Goal: Check status

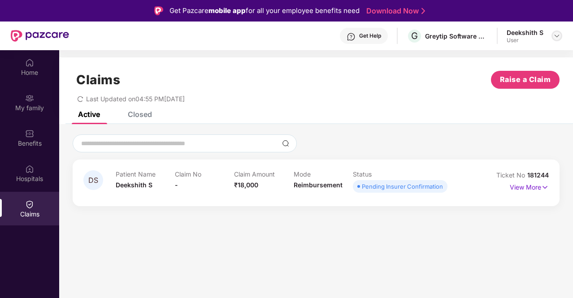
click at [558, 34] on img at bounding box center [557, 35] width 7 height 7
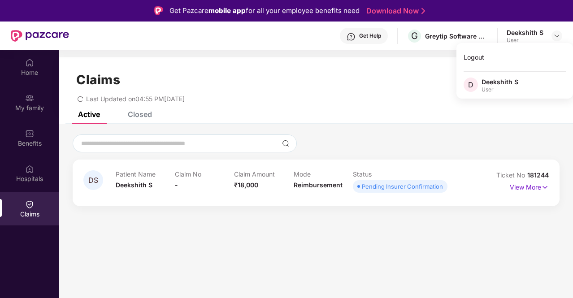
click at [413, 116] on div "Active Closed" at bounding box center [316, 118] width 514 height 13
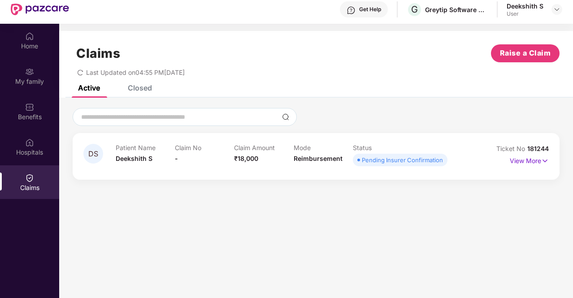
scroll to position [45, 0]
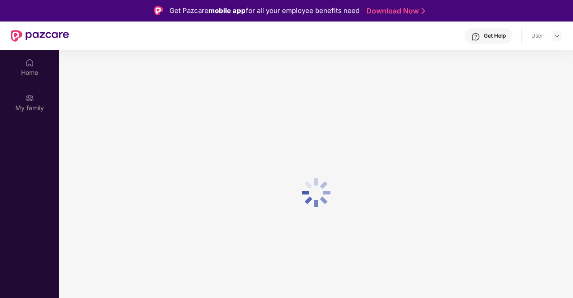
scroll to position [45, 0]
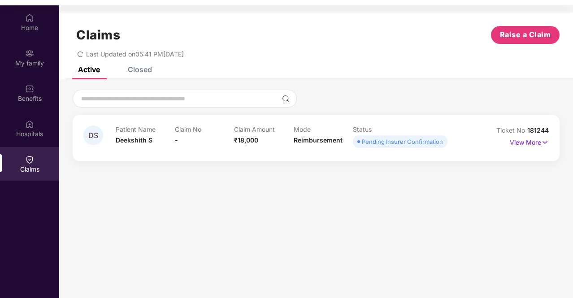
click at [373, 135] on span "Pending Insurer Confirmation" at bounding box center [400, 141] width 95 height 13
click at [384, 155] on div "DS Patient Name Deekshith S Claim No - Claim Amount ₹18,000 Mode Reimbursement …" at bounding box center [316, 138] width 487 height 47
click at [384, 144] on div "Pending Insurer Confirmation" at bounding box center [402, 141] width 81 height 9
click at [406, 140] on div "Pending Insurer Confirmation" at bounding box center [402, 141] width 81 height 9
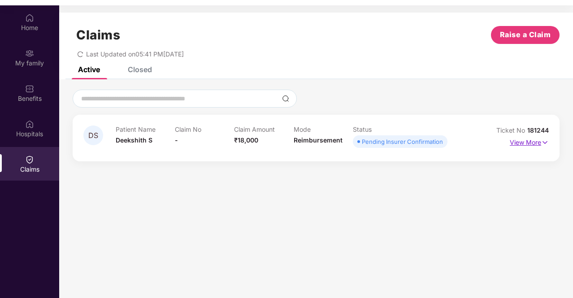
click at [544, 142] on img at bounding box center [545, 143] width 8 height 10
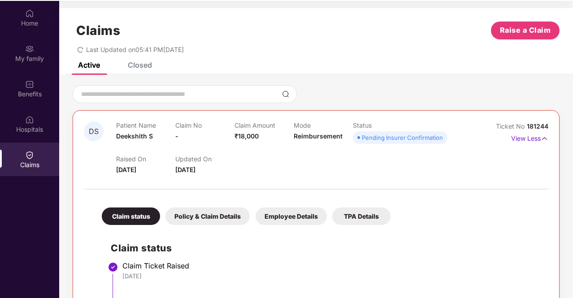
scroll to position [0, 0]
